Goal: Task Accomplishment & Management: Manage account settings

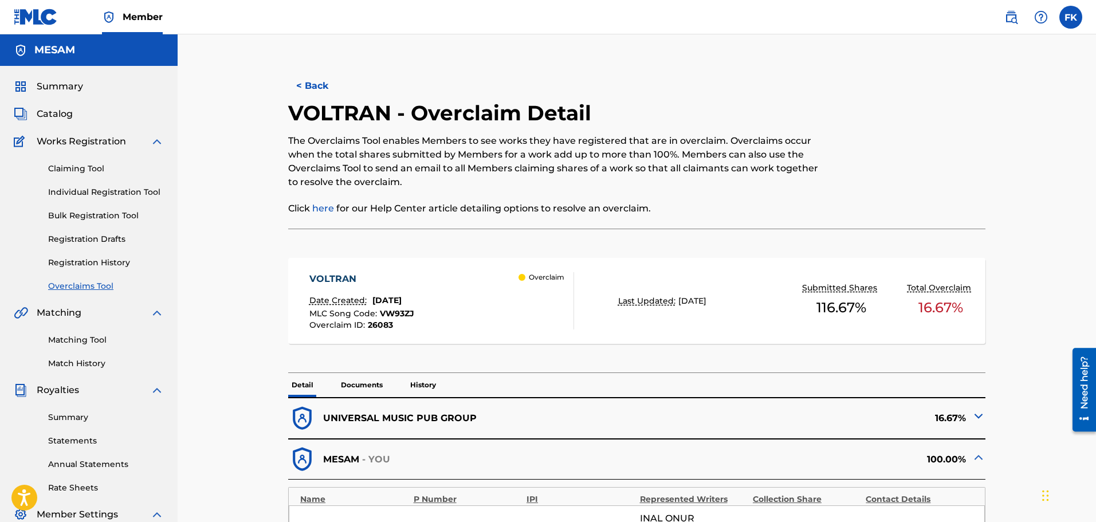
click at [906, 142] on div at bounding box center [905, 164] width 160 height 128
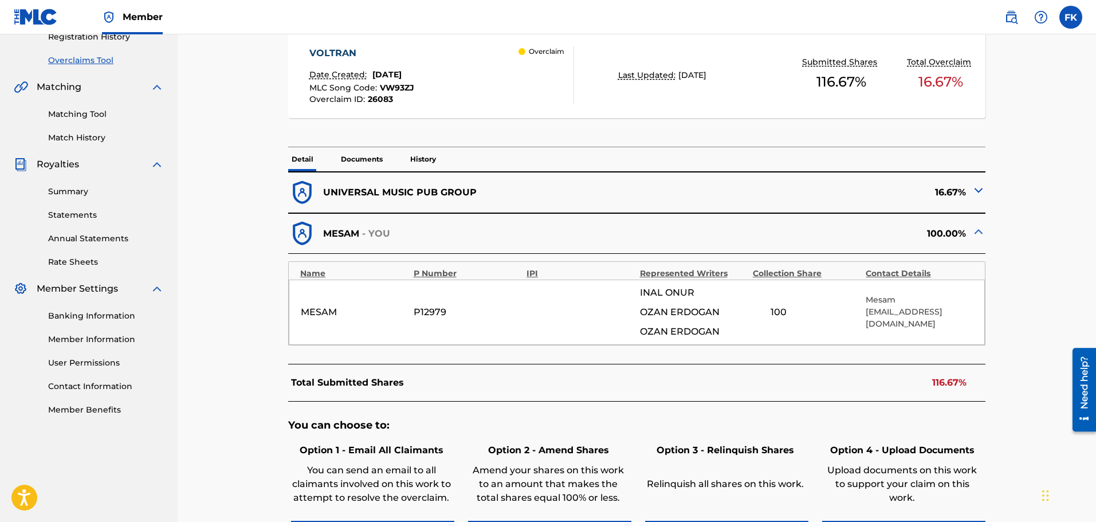
scroll to position [287, 0]
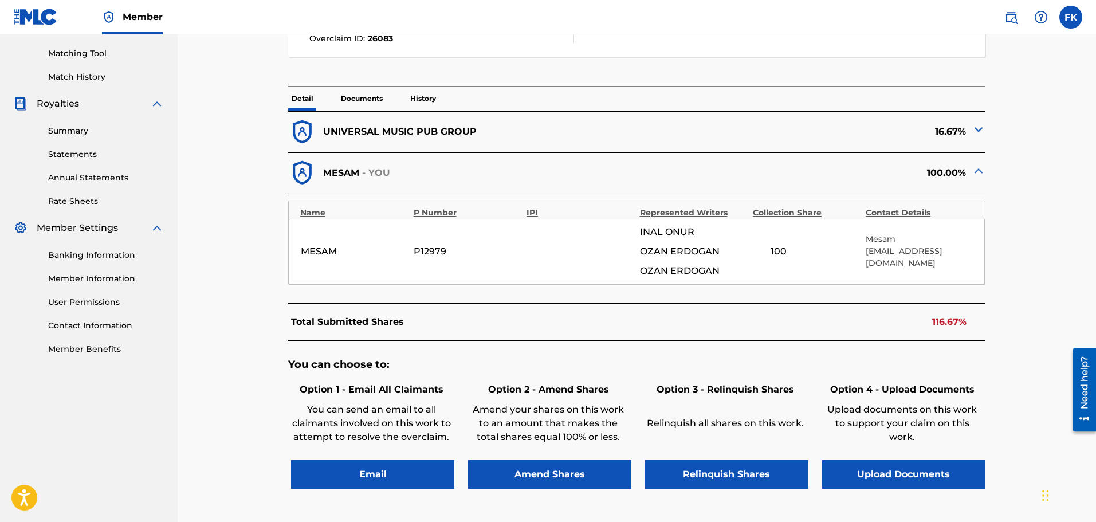
click at [558, 475] on button "Amend Shares" at bounding box center [549, 474] width 163 height 29
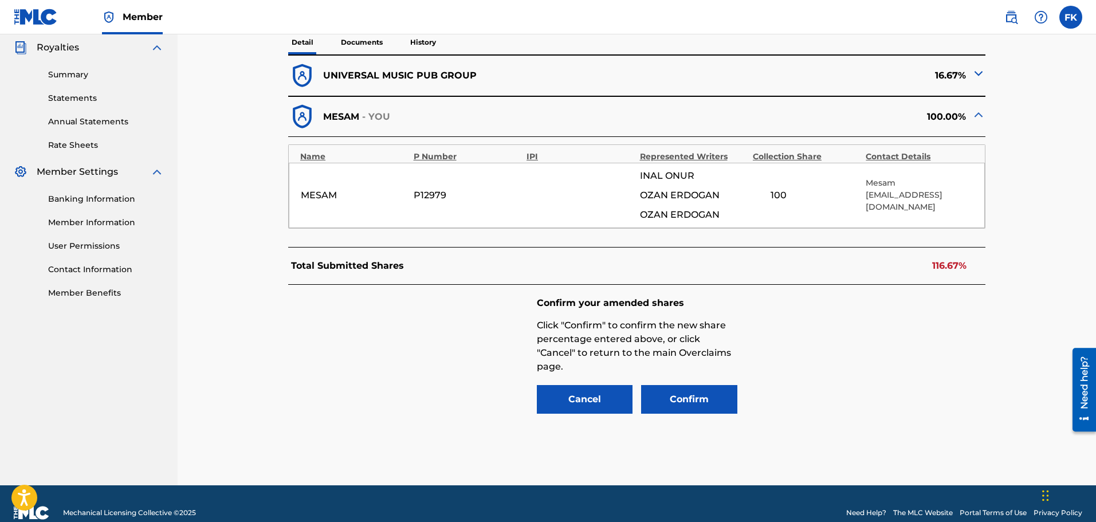
scroll to position [361, 0]
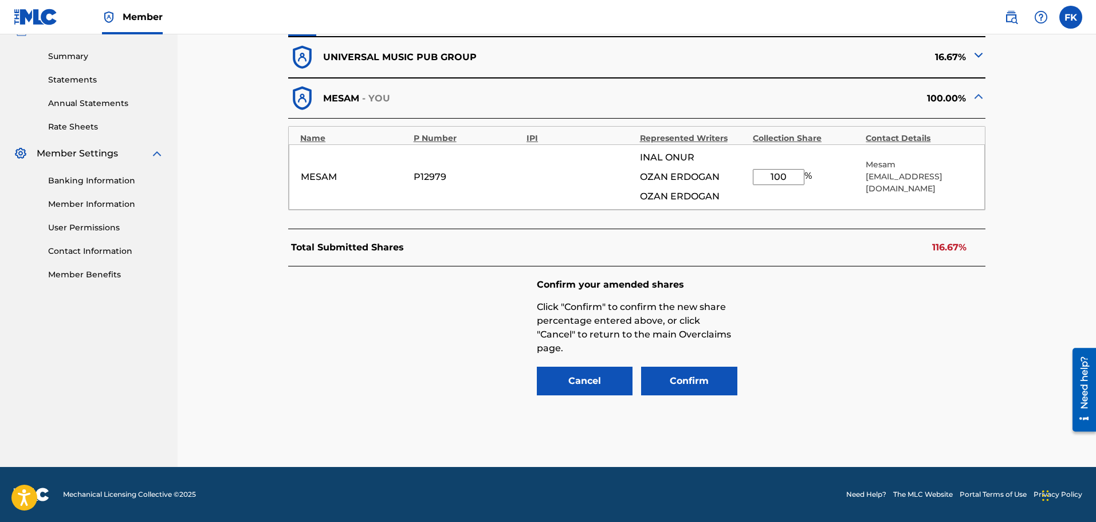
drag, startPoint x: 789, startPoint y: 181, endPoint x: 637, endPoint y: 159, distance: 153.9
click at [637, 159] on div "MESAM P12979 INAL [PERSON_NAME] ERDOGAN OZAN ERDOGAN 100 % Mesam [EMAIL_ADDRESS…" at bounding box center [637, 176] width 696 height 65
click at [793, 176] on input "83,33" at bounding box center [779, 177] width 52 height 16
click at [791, 180] on input "83,33" at bounding box center [779, 177] width 52 height 16
type input "83.33"
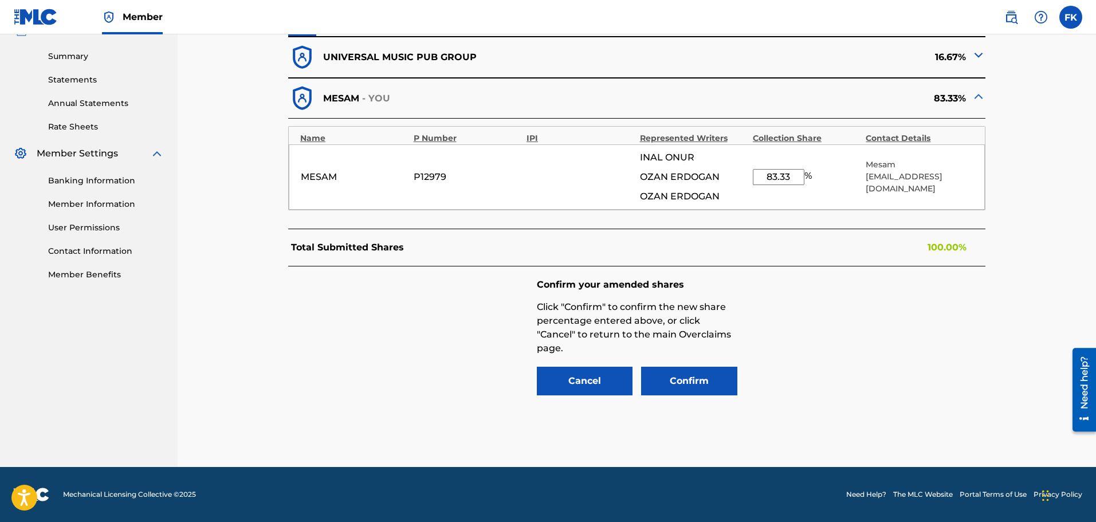
click at [695, 375] on button "Confirm" at bounding box center [689, 381] width 96 height 29
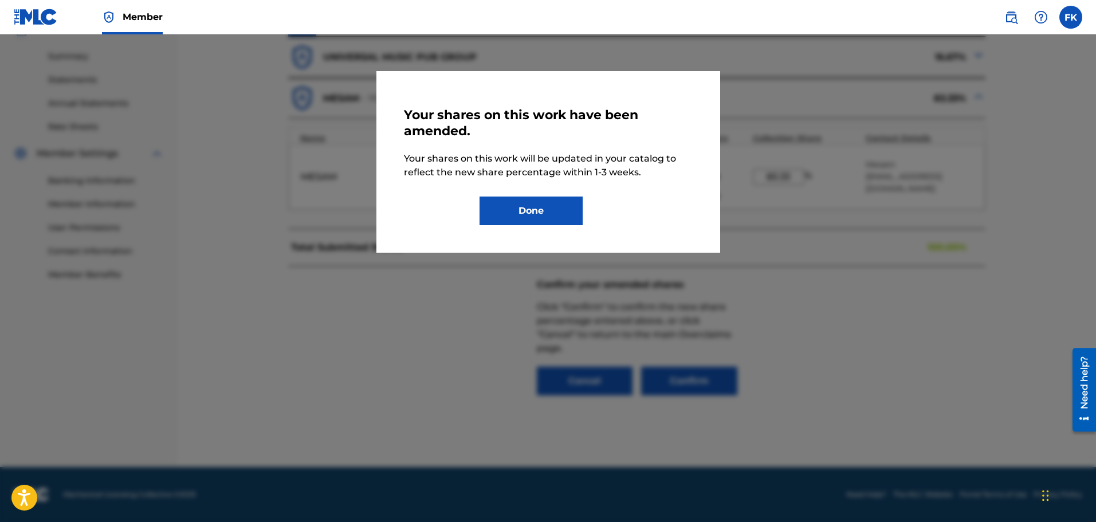
click at [528, 205] on button "Done" at bounding box center [531, 211] width 103 height 29
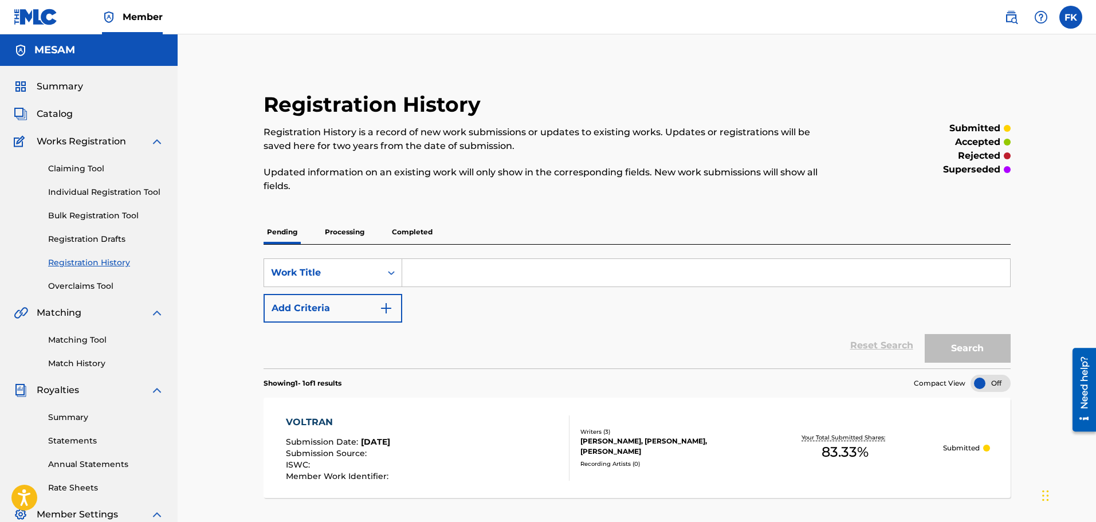
click at [731, 475] on div "VOLTRAN Submission Date : [DATE] Submission Source : ISWC : Member Work Identif…" at bounding box center [637, 448] width 747 height 100
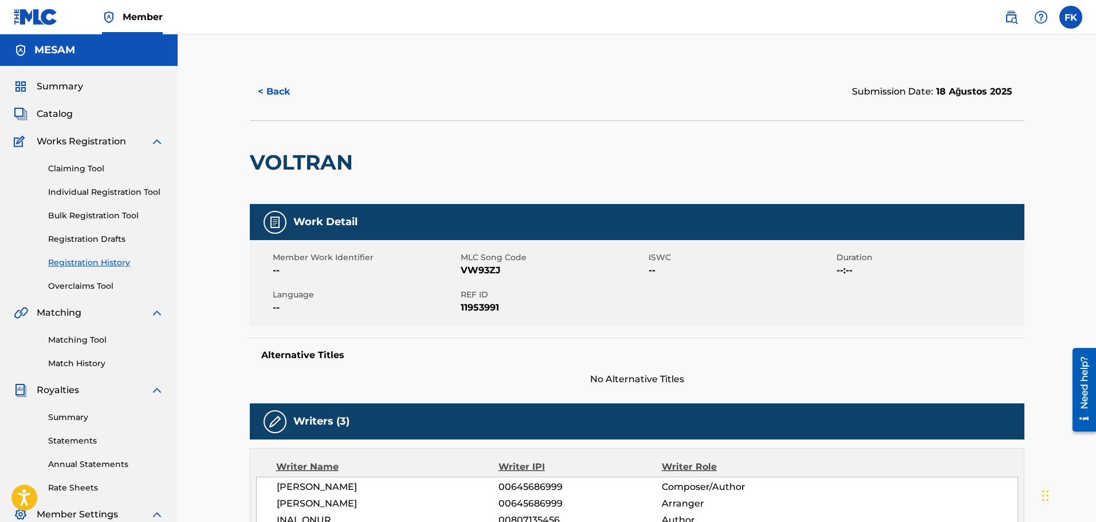
click at [272, 91] on button "< Back" at bounding box center [284, 91] width 69 height 29
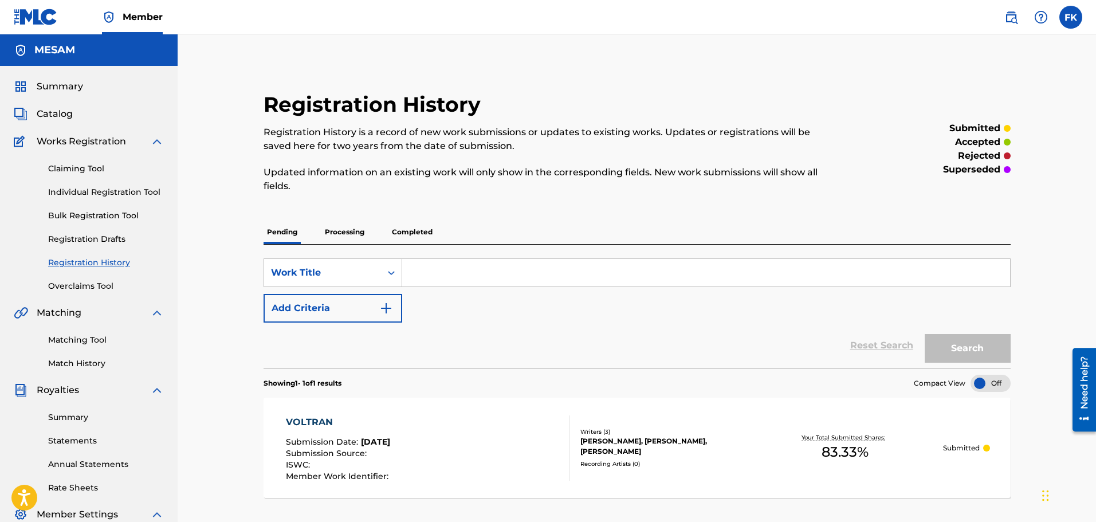
click at [58, 81] on span "Summary" at bounding box center [60, 87] width 46 height 14
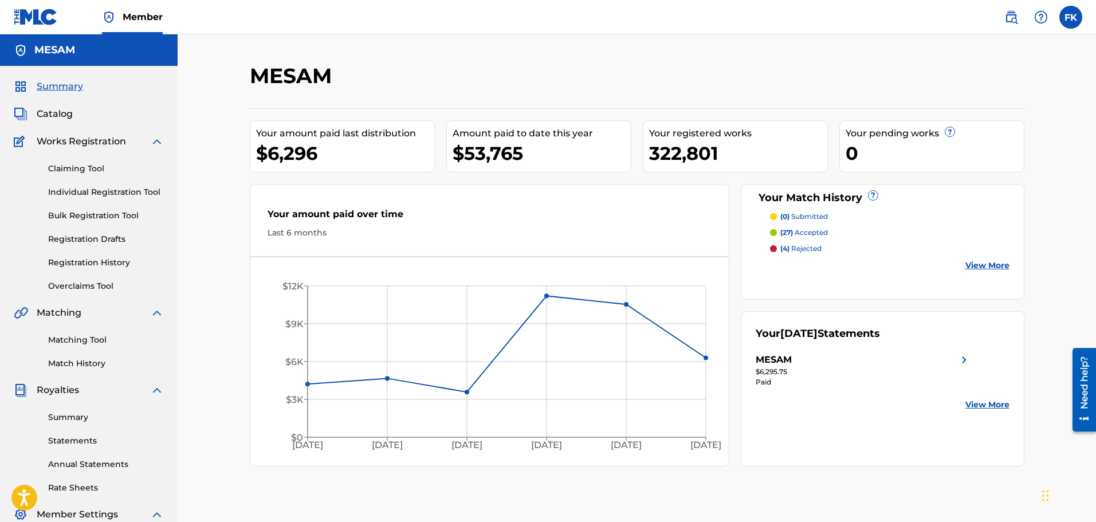
click at [1011, 73] on div at bounding box center [935, 80] width 178 height 34
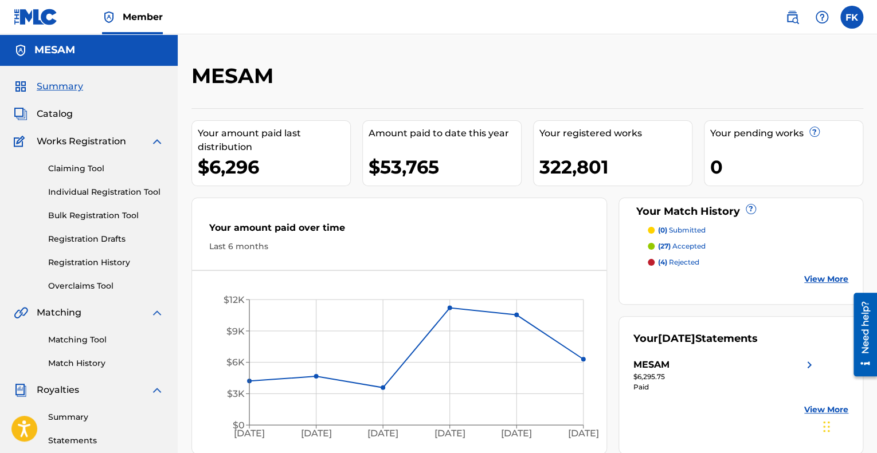
click at [78, 286] on link "Overclaims Tool" at bounding box center [106, 286] width 116 height 12
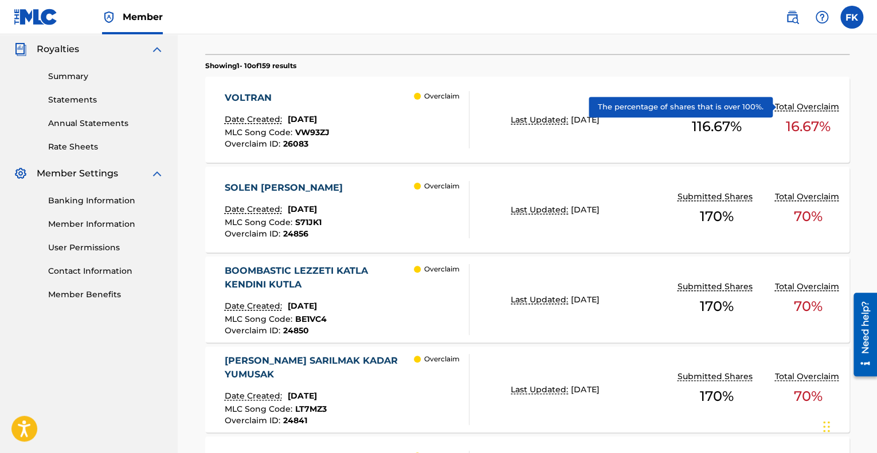
scroll to position [344, 0]
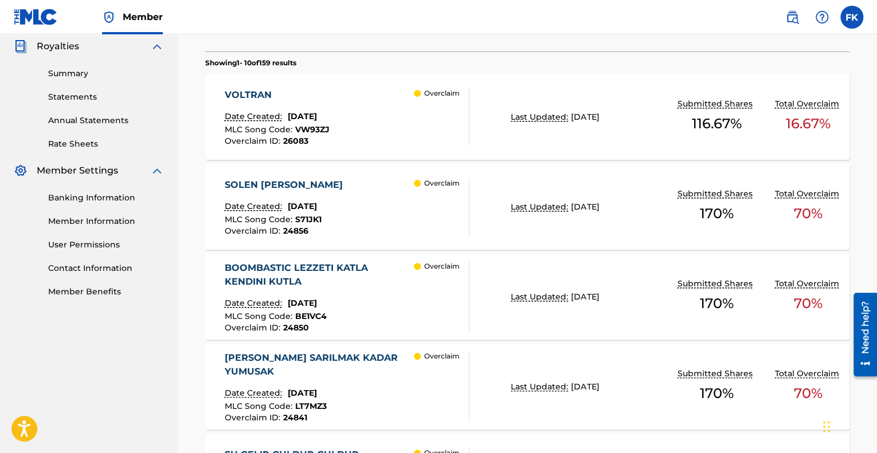
click at [719, 140] on div "VOLTRAN Date Created: [DATE] MLC Song Code : VW93ZJ Overclaim ID : 26083 Overcl…" at bounding box center [527, 117] width 644 height 86
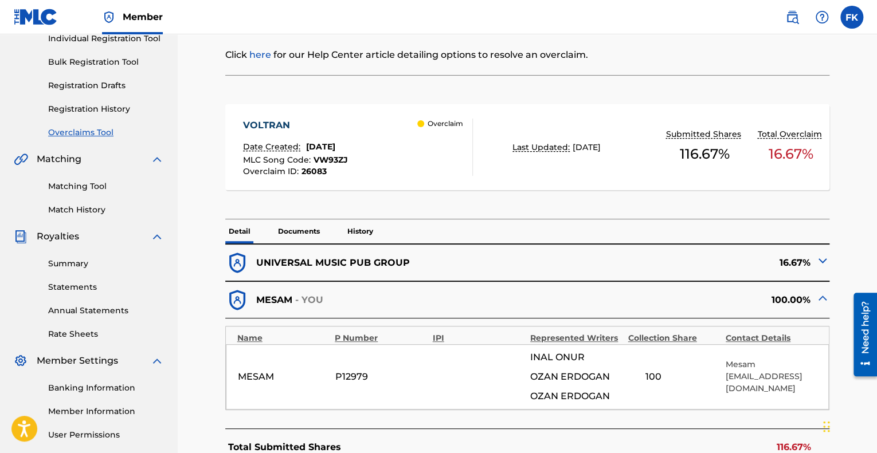
scroll to position [115, 0]
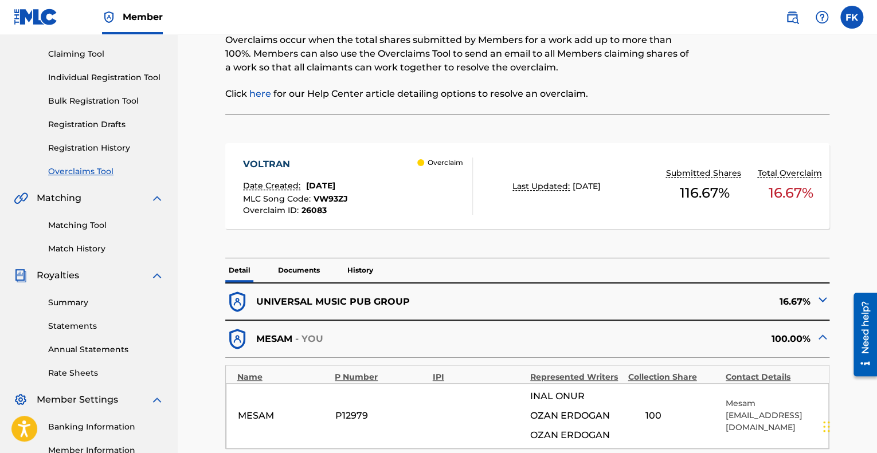
click at [80, 169] on link "Overclaims Tool" at bounding box center [106, 172] width 116 height 12
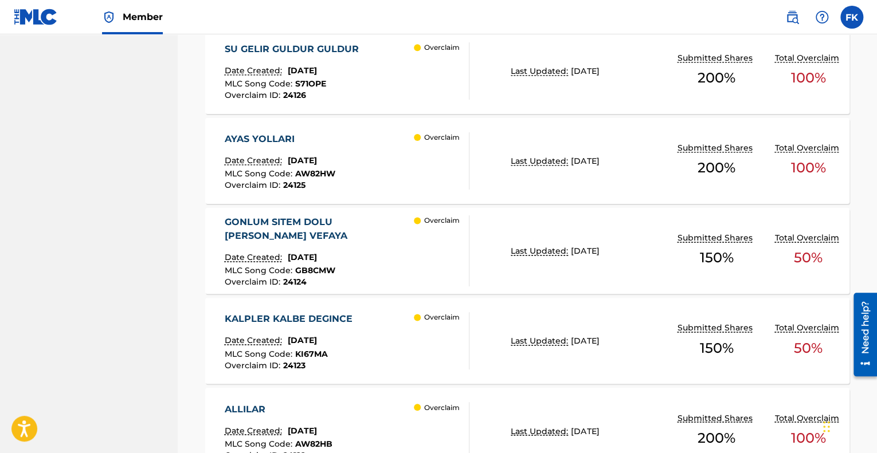
scroll to position [745, 0]
